Goal: Use online tool/utility: Utilize a website feature to perform a specific function

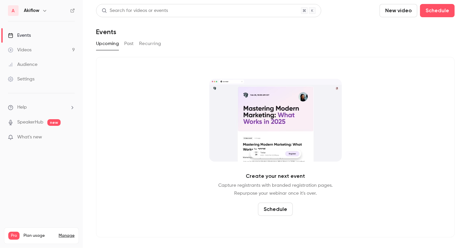
click at [34, 54] on link "Videos 9" at bounding box center [41, 50] width 83 height 15
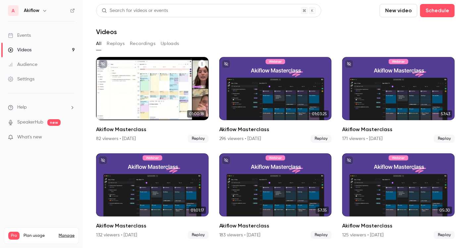
click at [124, 65] on div "Akiflow Masterclass" at bounding box center [152, 88] width 113 height 63
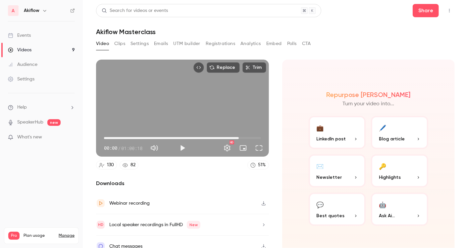
click at [237, 136] on span "51:51" at bounding box center [182, 138] width 157 height 11
click at [246, 136] on span "55:29" at bounding box center [182, 138] width 157 height 11
click at [257, 152] on button "Full screen" at bounding box center [259, 148] width 13 height 13
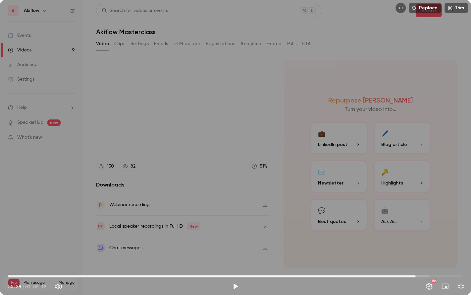
click at [416, 248] on span "54:01" at bounding box center [235, 276] width 455 height 11
click at [410, 211] on div "Replace Trim 54:01 54:01 / 01:00:18 HD" at bounding box center [235, 147] width 471 height 295
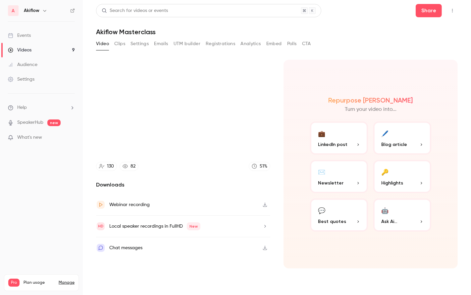
click at [295, 160] on video at bounding box center [235, 147] width 471 height 295
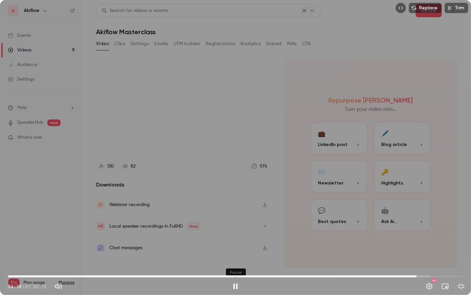
click at [231, 248] on button "Pause" at bounding box center [235, 285] width 13 height 13
type input "******"
click at [464, 6] on button "Trim" at bounding box center [457, 8] width 24 height 11
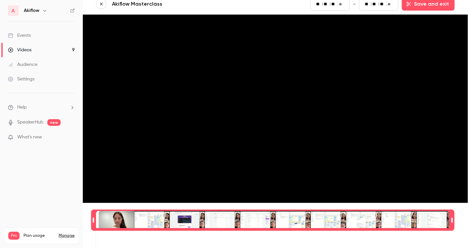
scroll to position [6, 0]
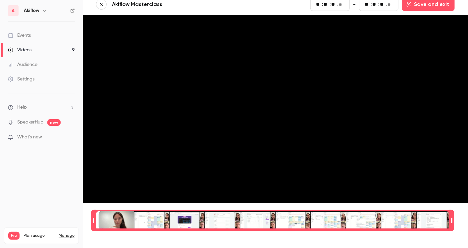
click at [99, 5] on icon "button" at bounding box center [101, 4] width 5 height 5
